Goal: Task Accomplishment & Management: Manage account settings

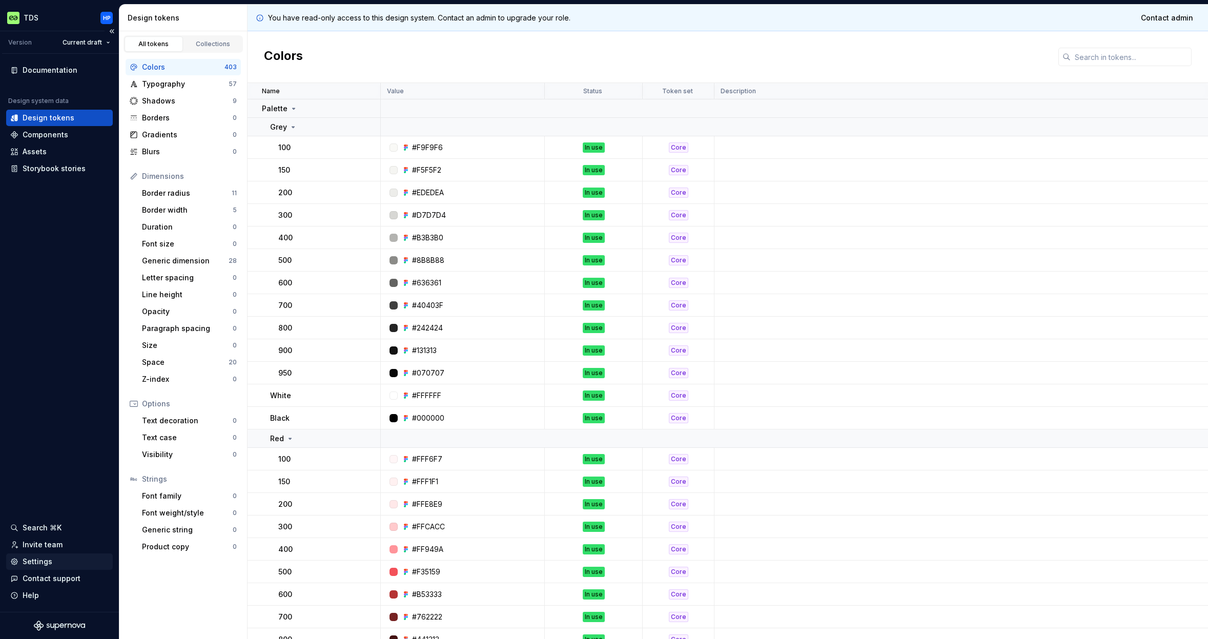
click at [44, 558] on div "Settings" at bounding box center [38, 562] width 30 height 10
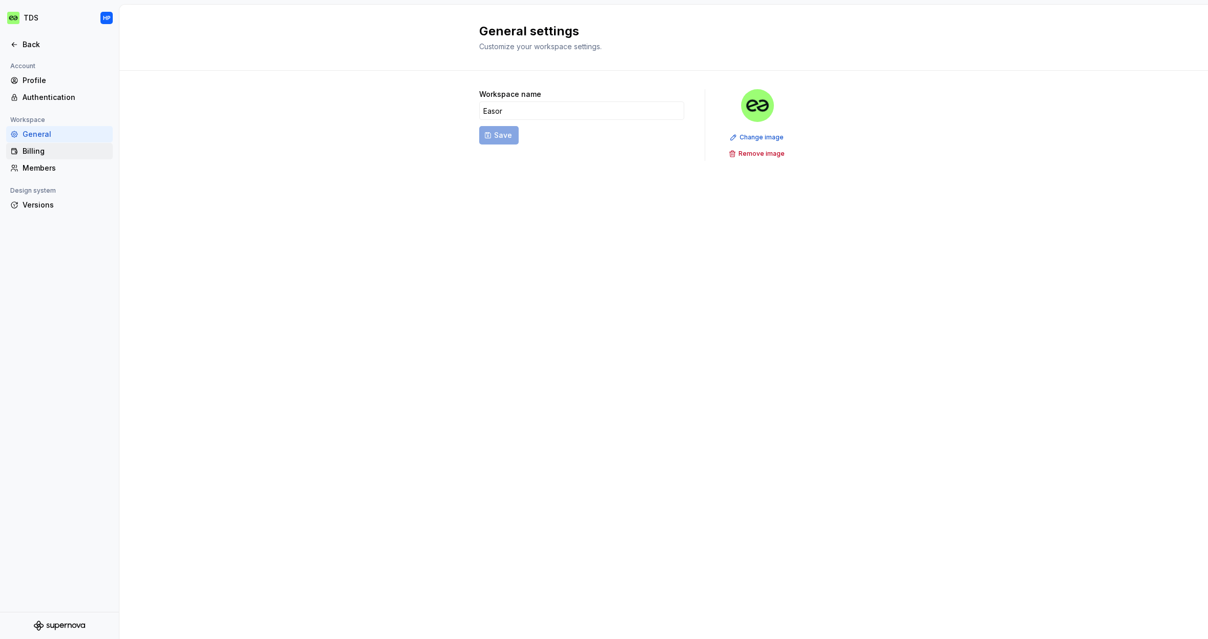
click at [29, 151] on div "Billing" at bounding box center [66, 151] width 86 height 10
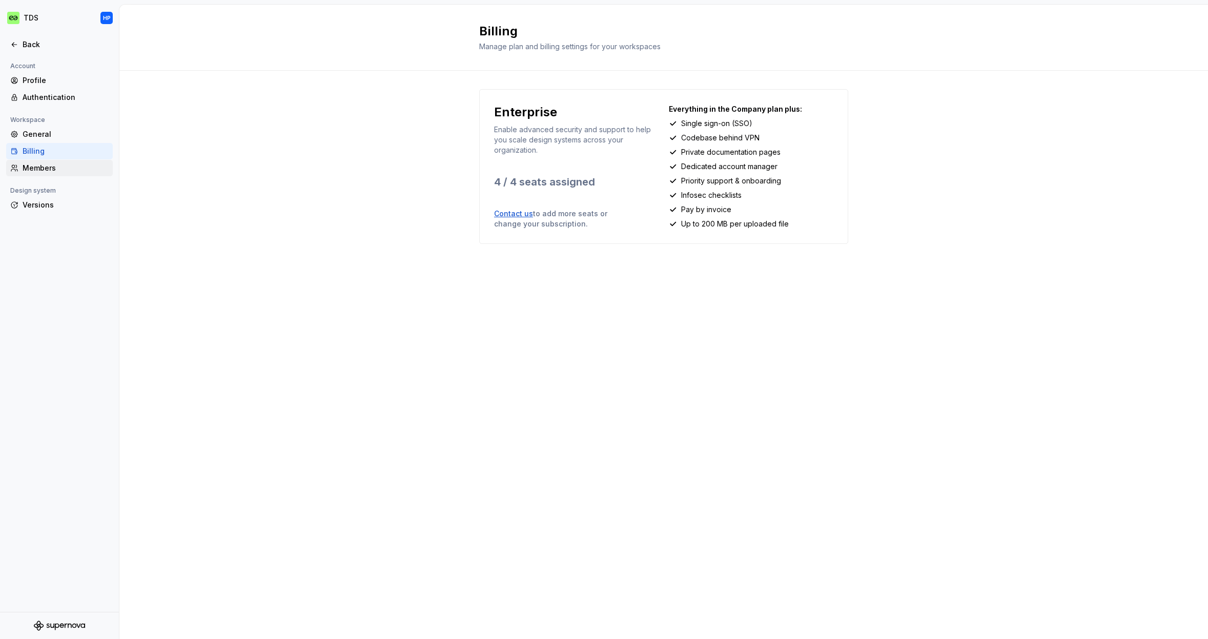
click at [34, 170] on div "Members" at bounding box center [66, 168] width 86 height 10
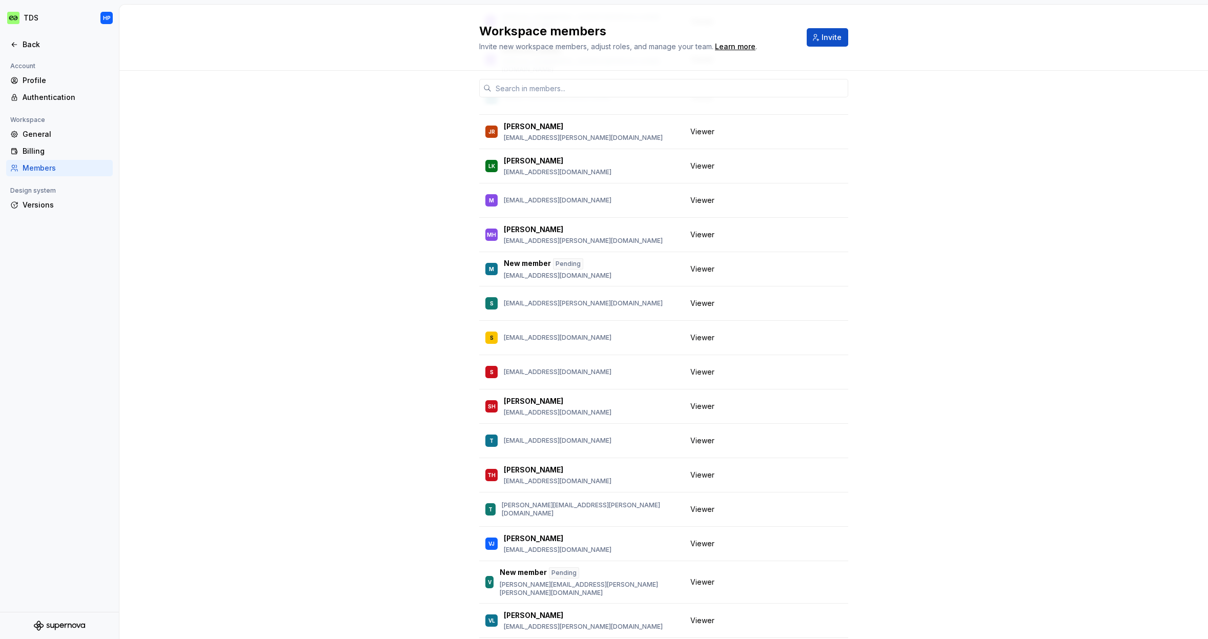
scroll to position [762, 0]
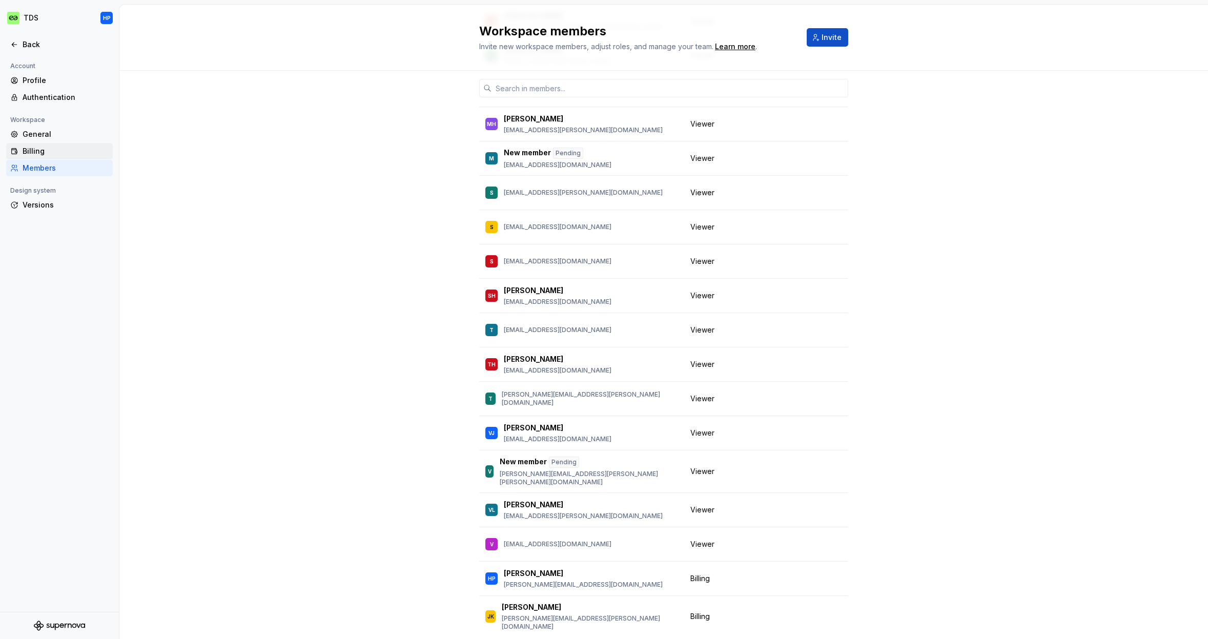
click at [36, 152] on div "Billing" at bounding box center [66, 151] width 86 height 10
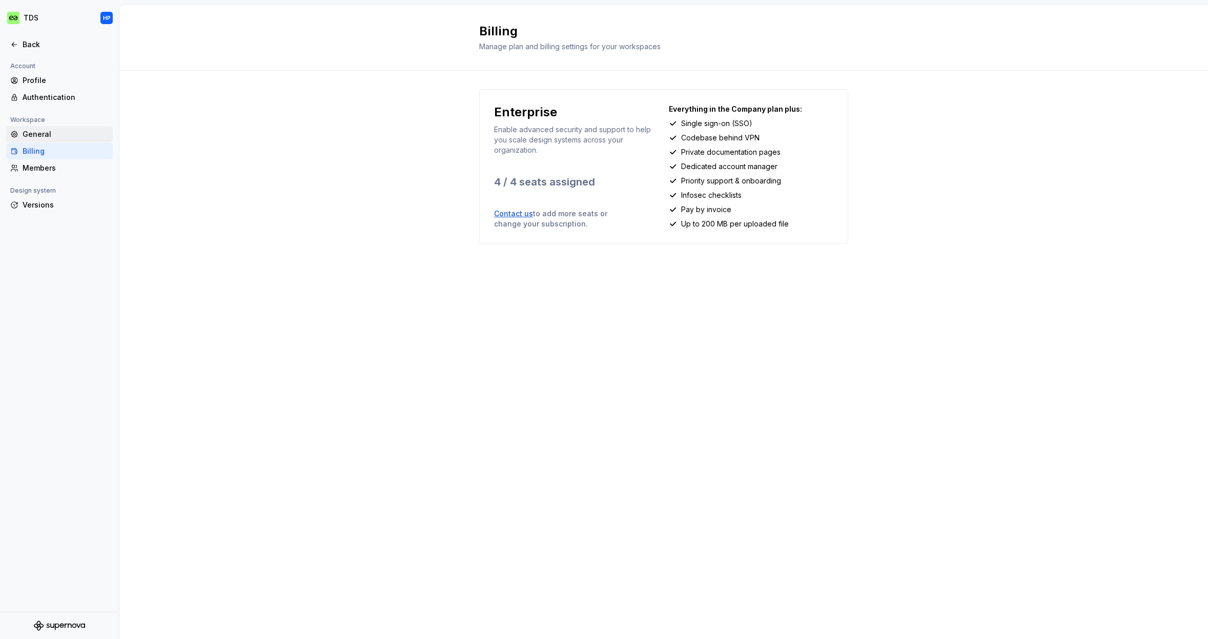
click at [33, 137] on div "General" at bounding box center [66, 134] width 86 height 10
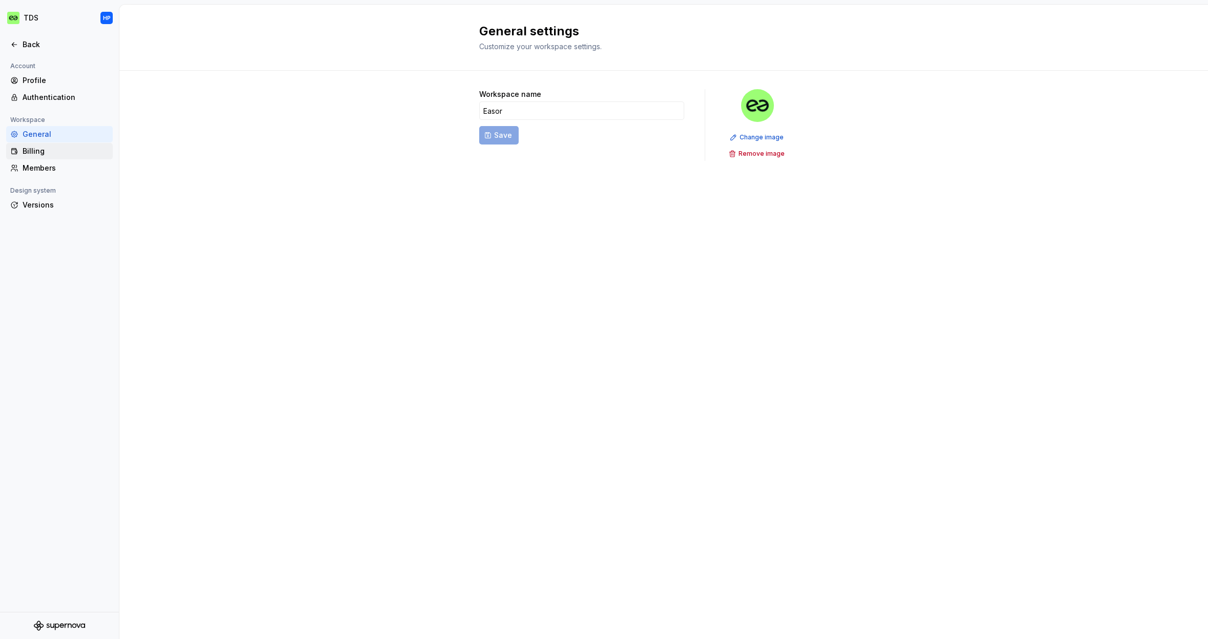
click at [36, 148] on div "Billing" at bounding box center [66, 151] width 86 height 10
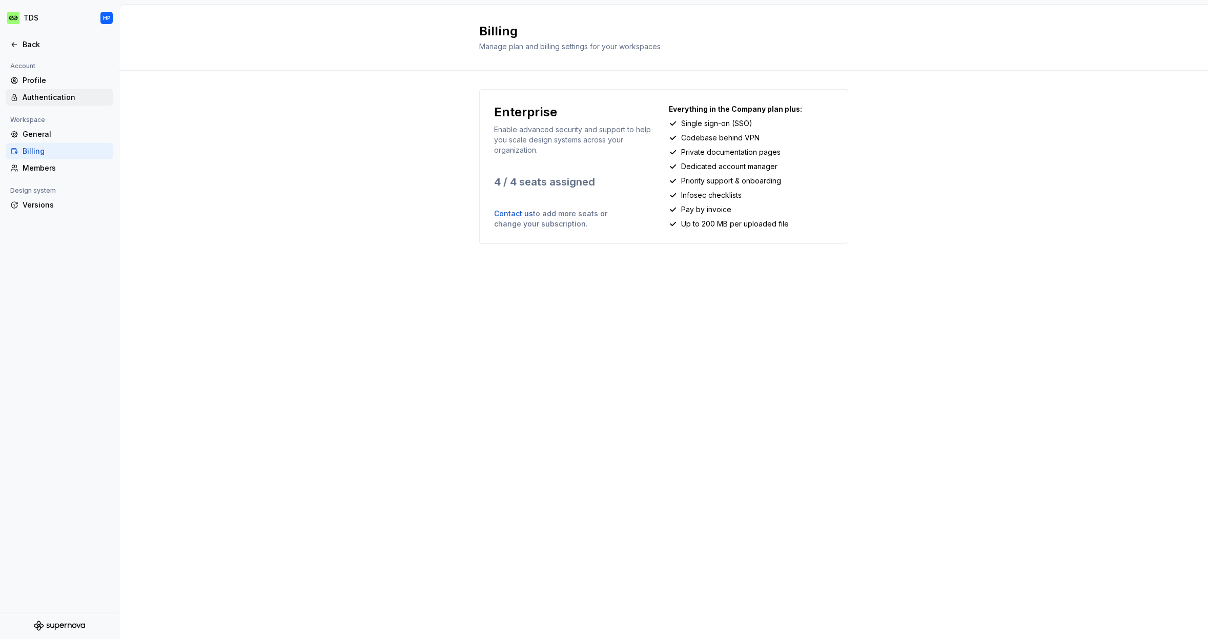
click at [42, 100] on div "Authentication" at bounding box center [66, 97] width 86 height 10
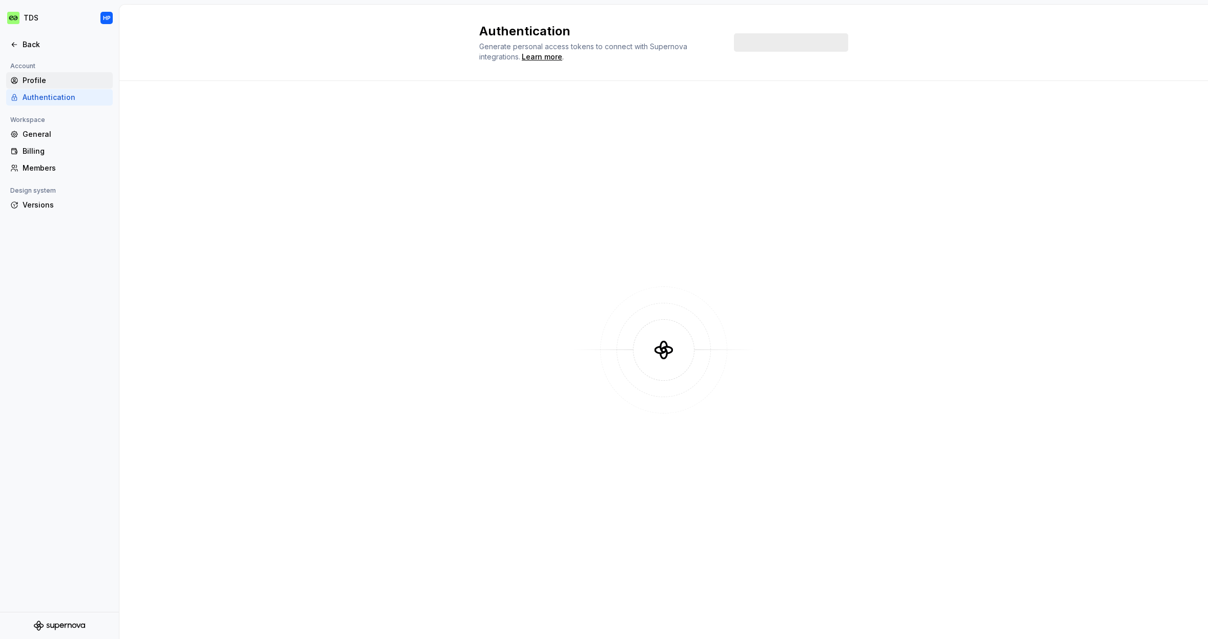
click at [38, 83] on div "Profile" at bounding box center [66, 80] width 86 height 10
